Goal: Obtain resource: Obtain resource

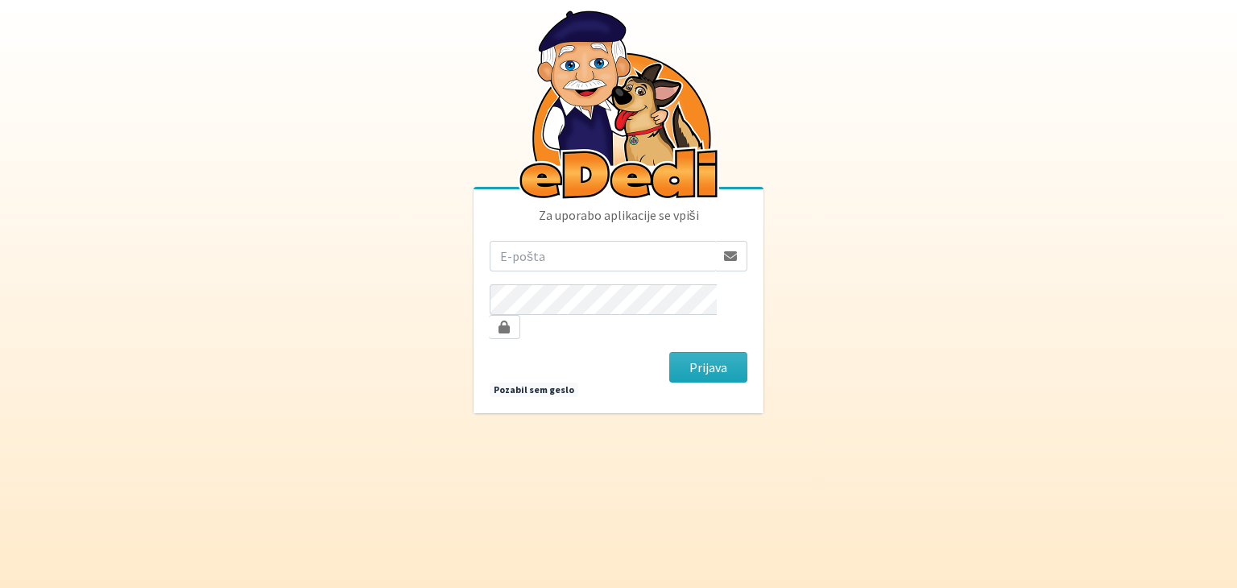
click at [531, 260] on input "email" at bounding box center [602, 256] width 225 height 31
type input "[EMAIL_ADDRESS][DOMAIN_NAME]"
click at [715, 352] on button "Prijava" at bounding box center [708, 367] width 78 height 31
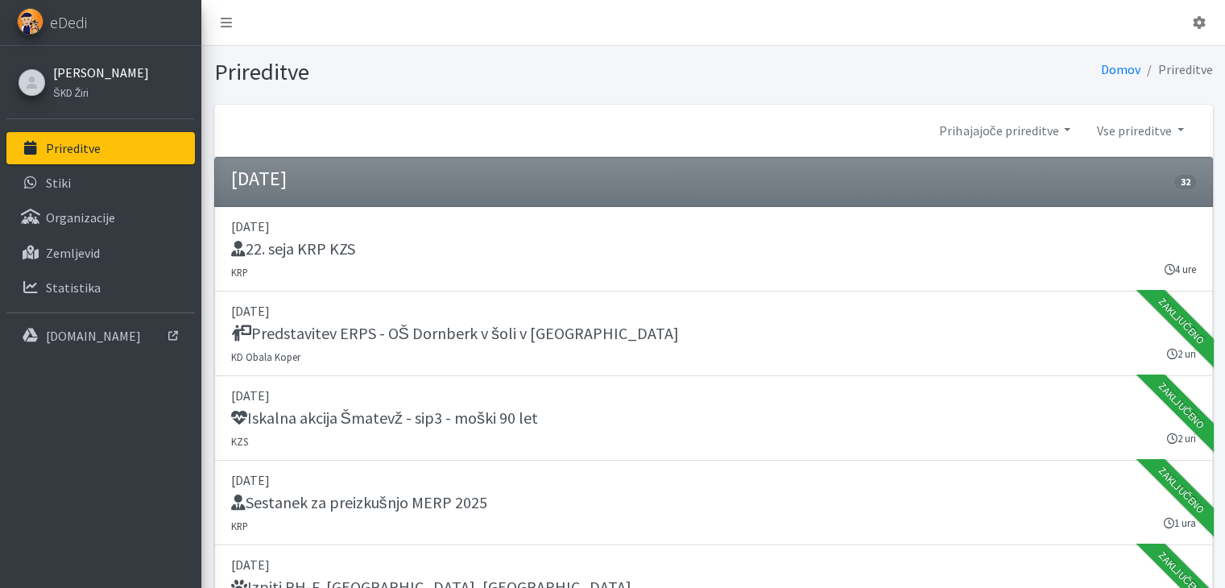
click at [118, 74] on link "[PERSON_NAME]" at bounding box center [101, 72] width 96 height 19
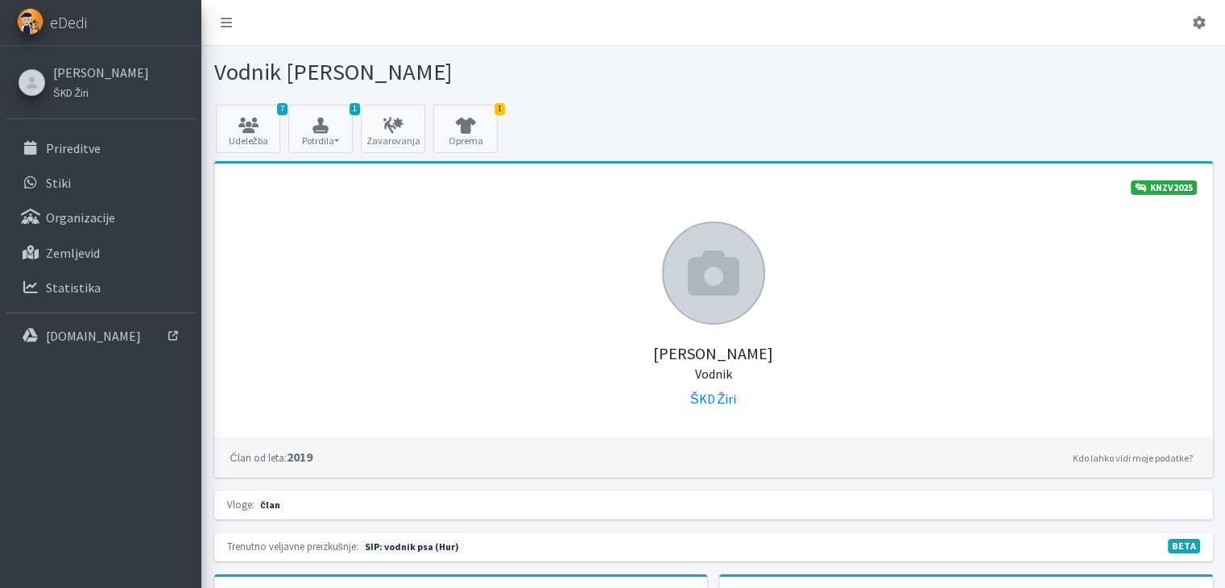
click at [1222, 47] on div "Vodnik Primož Novak" at bounding box center [712, 75] width 1023 height 59
click at [249, 126] on icon at bounding box center [248, 126] width 55 height 16
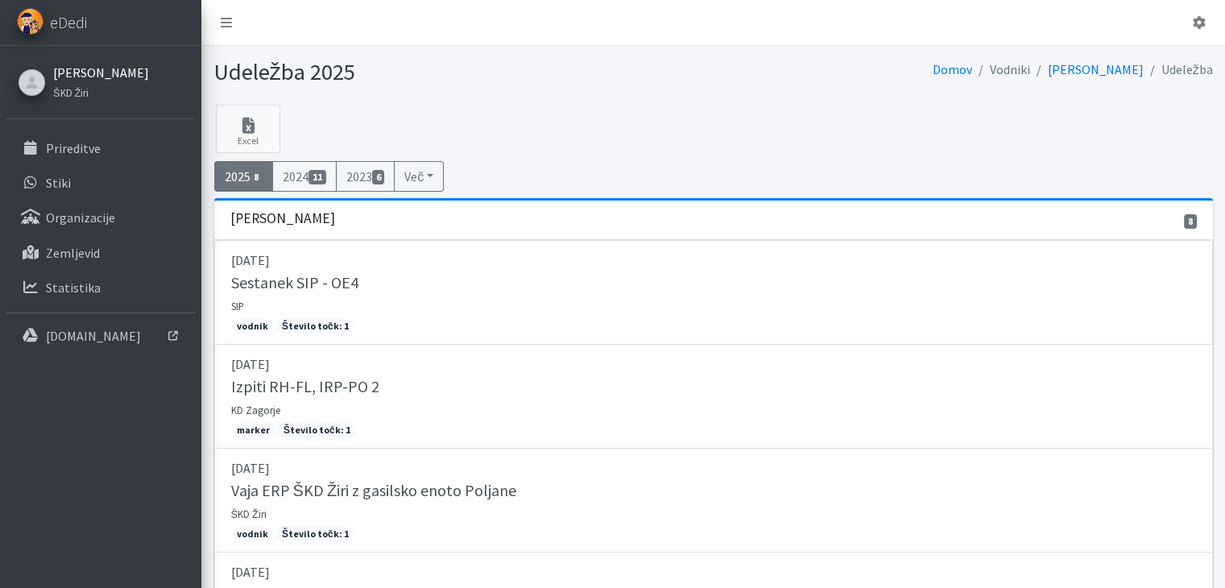
click at [79, 79] on link "[PERSON_NAME]" at bounding box center [101, 72] width 96 height 19
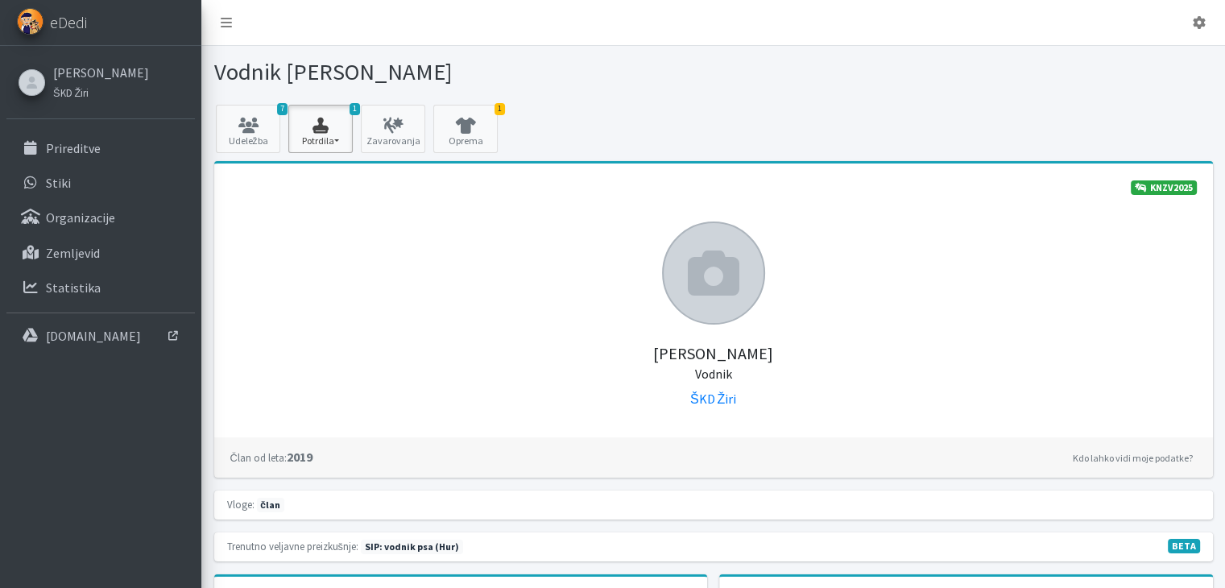
click at [338, 133] on button "1 Potrdila" at bounding box center [320, 129] width 64 height 48
click at [339, 173] on link "SIP 2025 2/2" at bounding box center [352, 175] width 127 height 26
